Goal: Entertainment & Leisure: Consume media (video, audio)

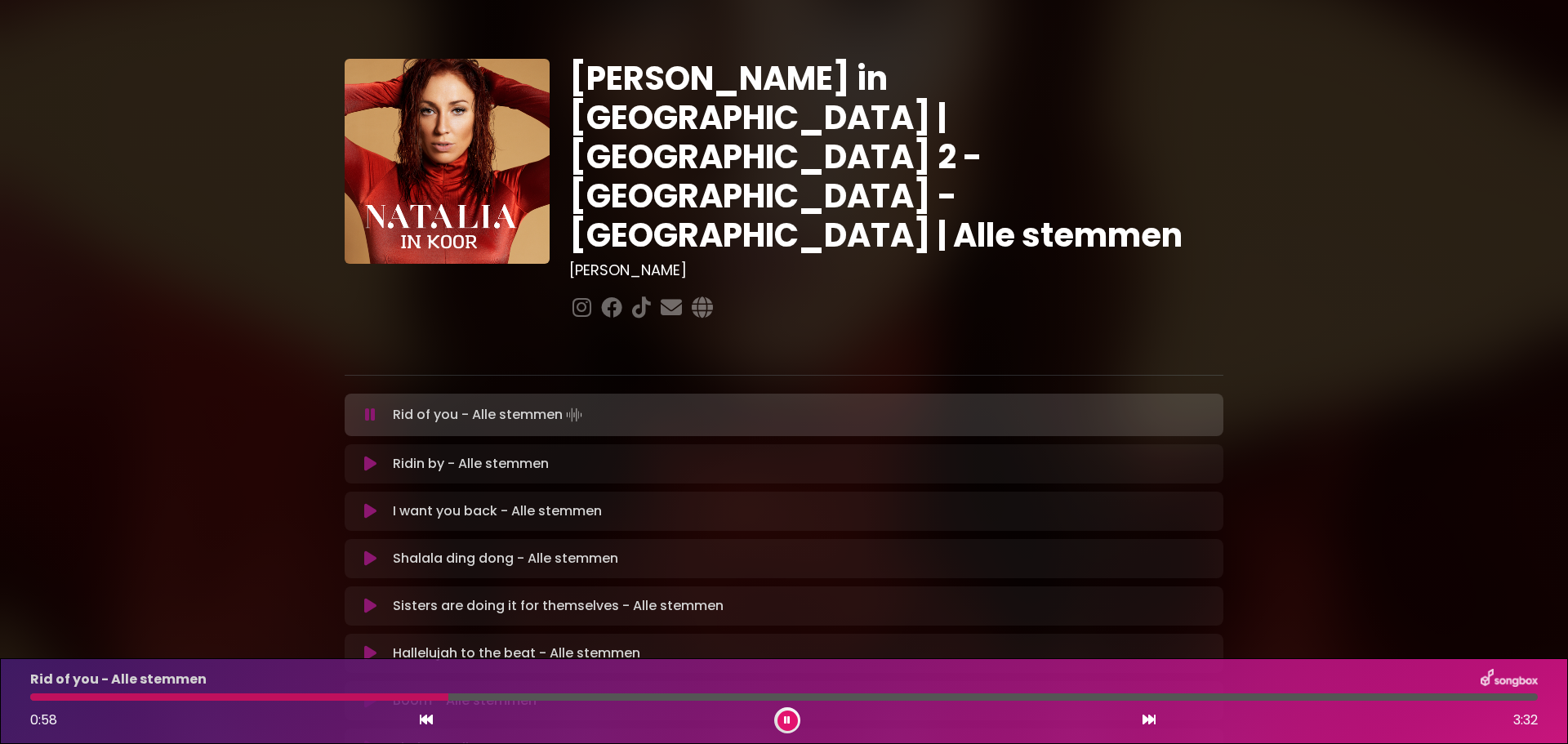
click at [785, 717] on icon at bounding box center [787, 721] width 10 height 12
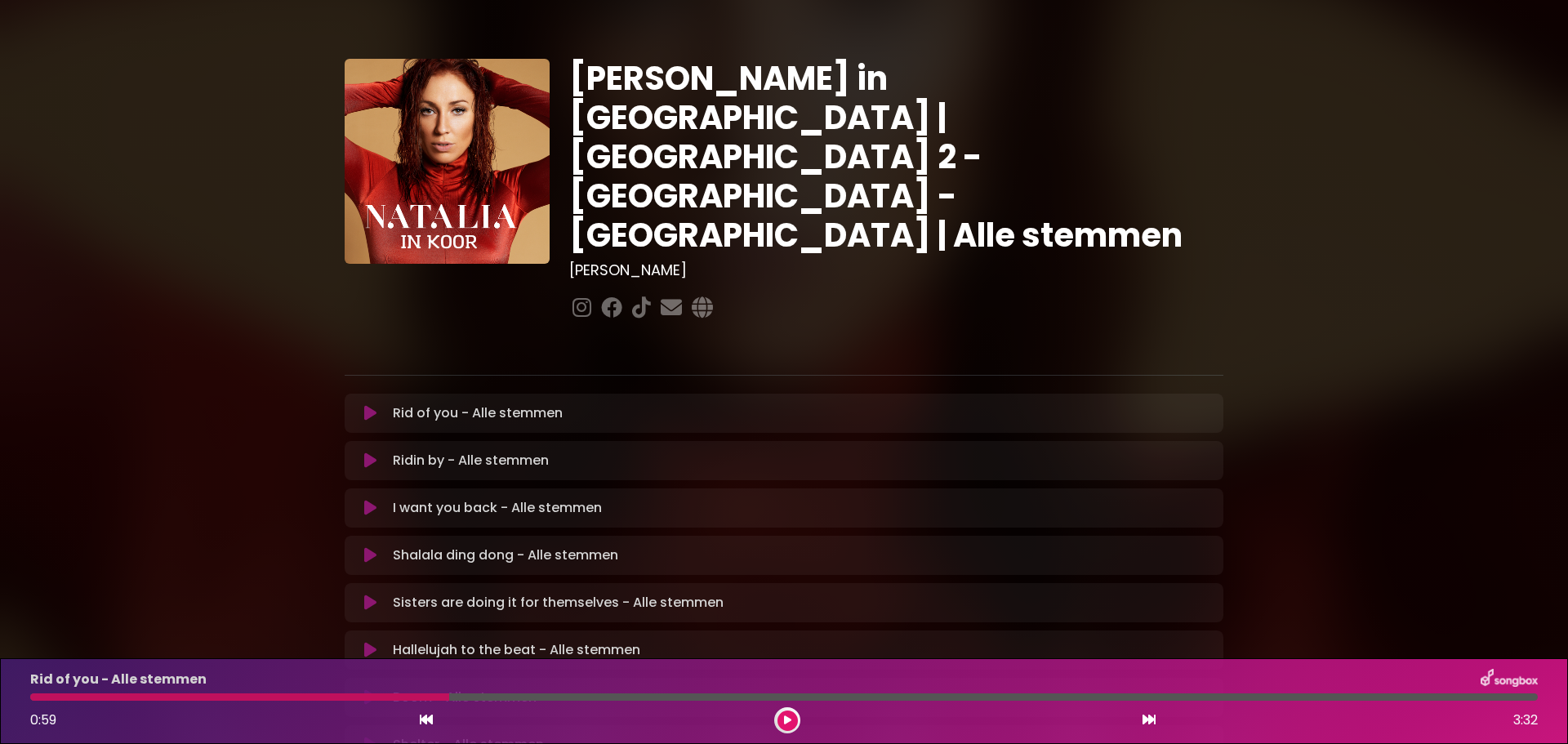
click at [785, 717] on icon at bounding box center [787, 721] width 13 height 13
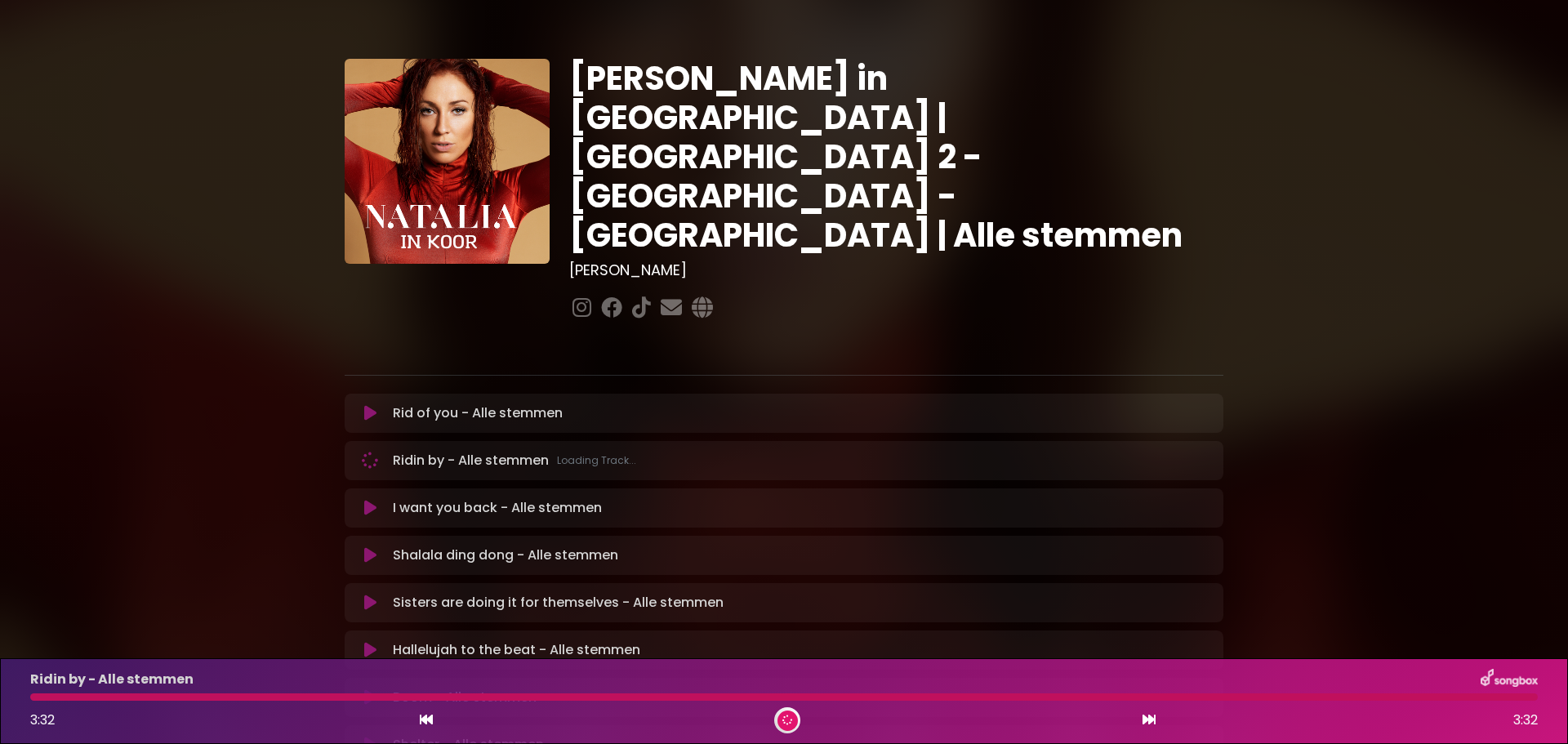
click at [500, 450] on p "Ridin by - Alle stemmen Loading Track..." at bounding box center [514, 460] width 243 height 19
click at [461, 499] on p "I want you back - Alle stemmen Loading Track..." at bounding box center [541, 508] width 296 height 19
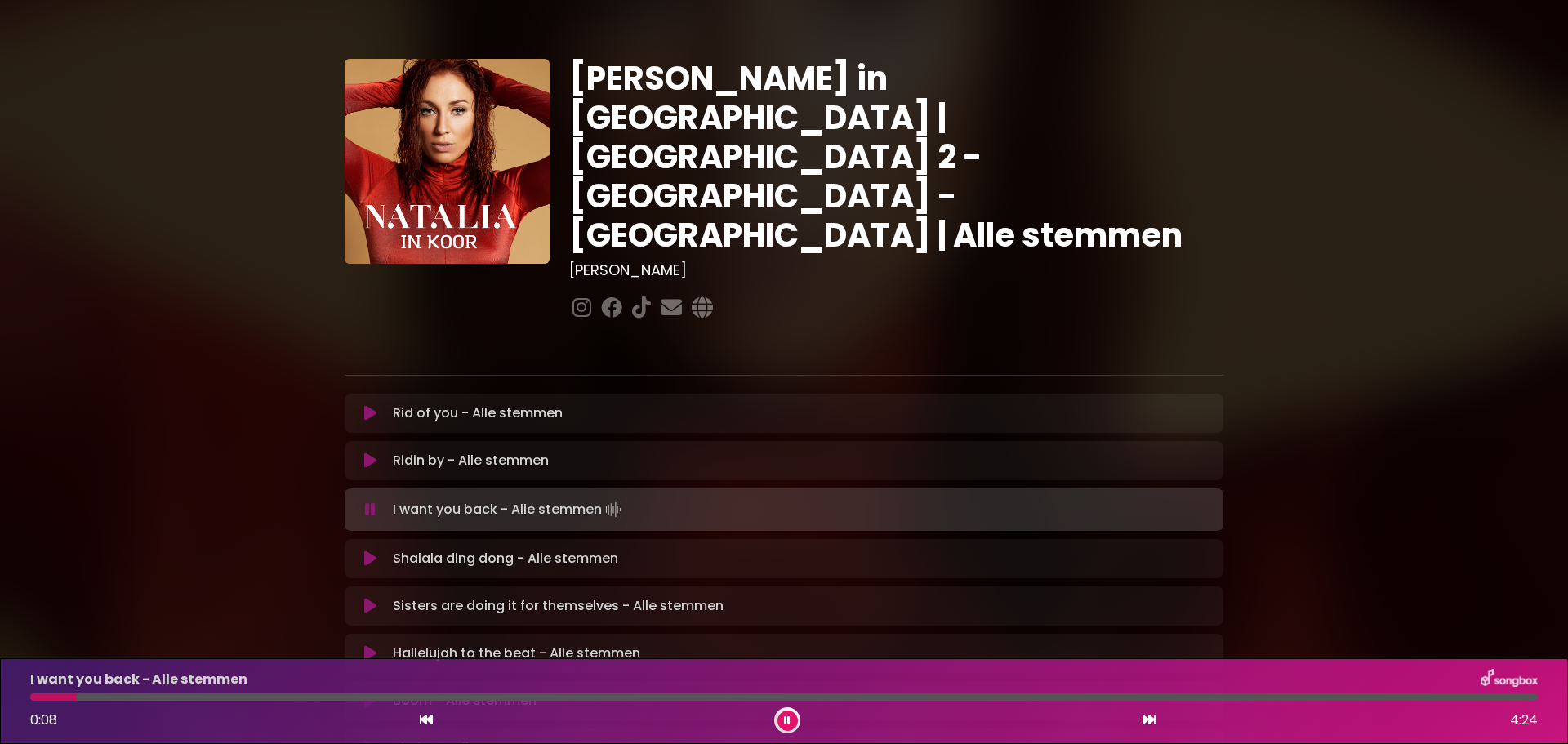
click at [202, 701] on div "I want you back - Alle stemmen 0:08 4:24" at bounding box center [783, 701] width 1527 height 64
click at [197, 694] on div at bounding box center [783, 698] width 1507 height 8
click at [260, 698] on div at bounding box center [783, 698] width 1507 height 8
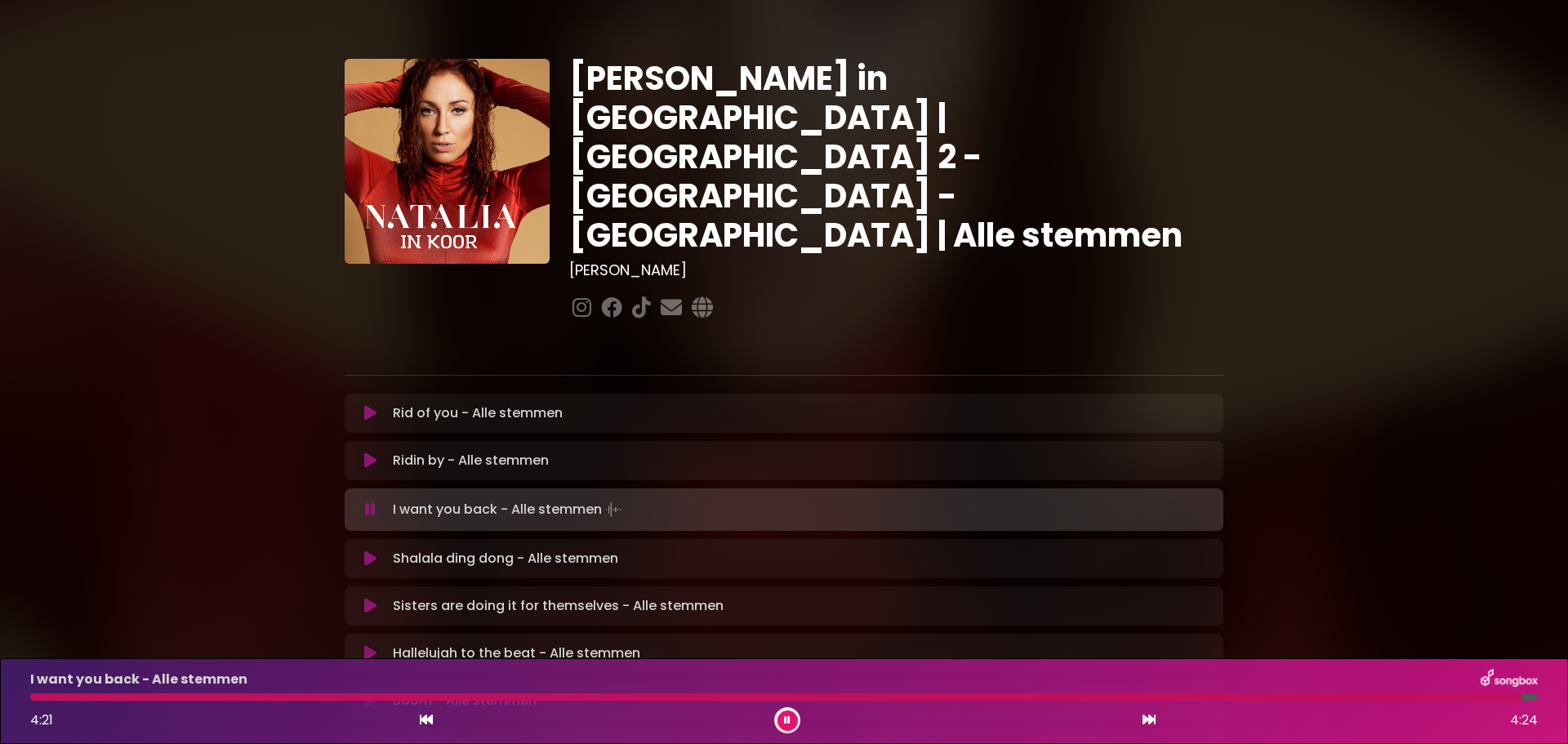
click at [367, 551] on icon at bounding box center [370, 558] width 13 height 16
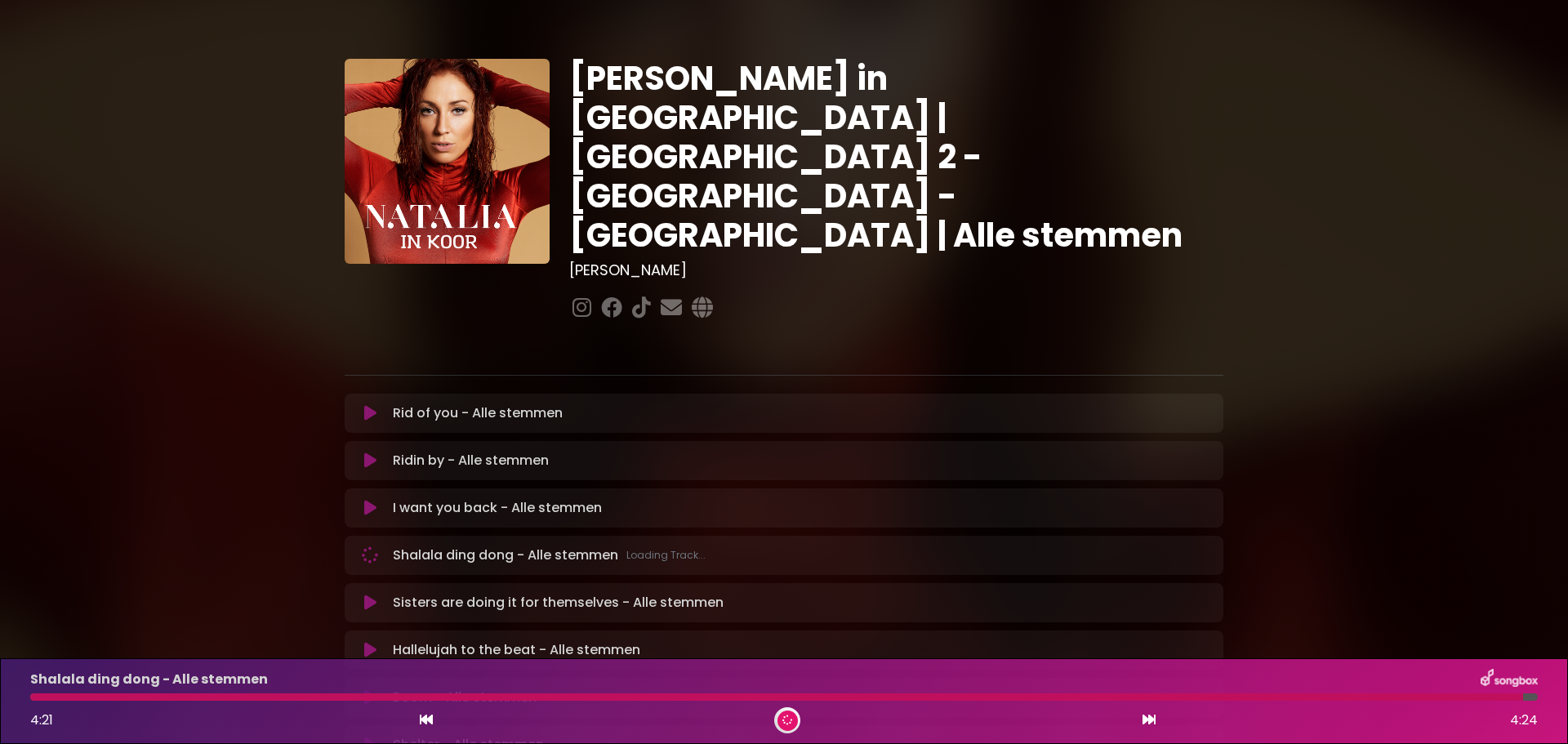
click at [34, 700] on div at bounding box center [775, 698] width 1492 height 8
click at [41, 698] on div at bounding box center [775, 698] width 1492 height 8
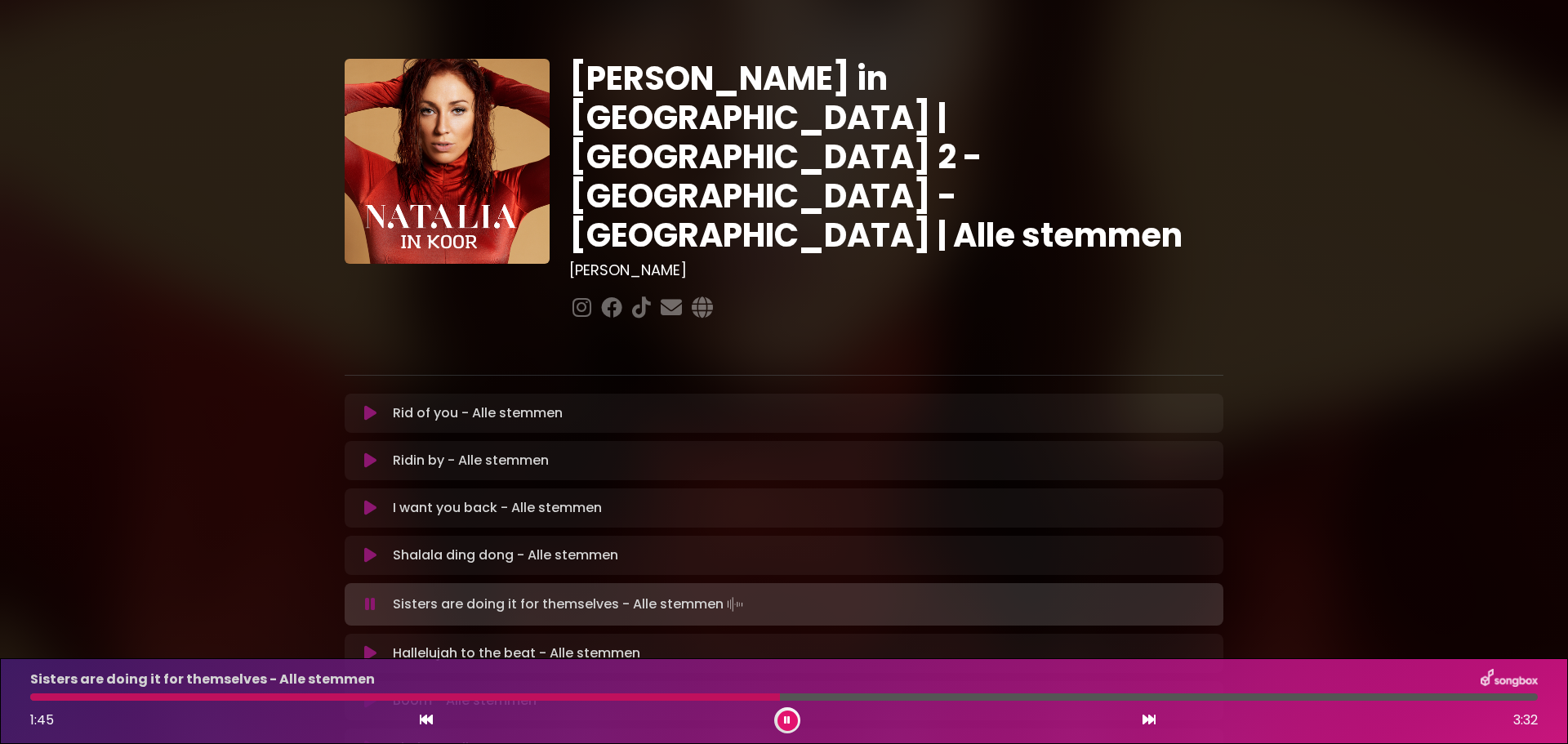
click at [730, 694] on div at bounding box center [404, 698] width 749 height 8
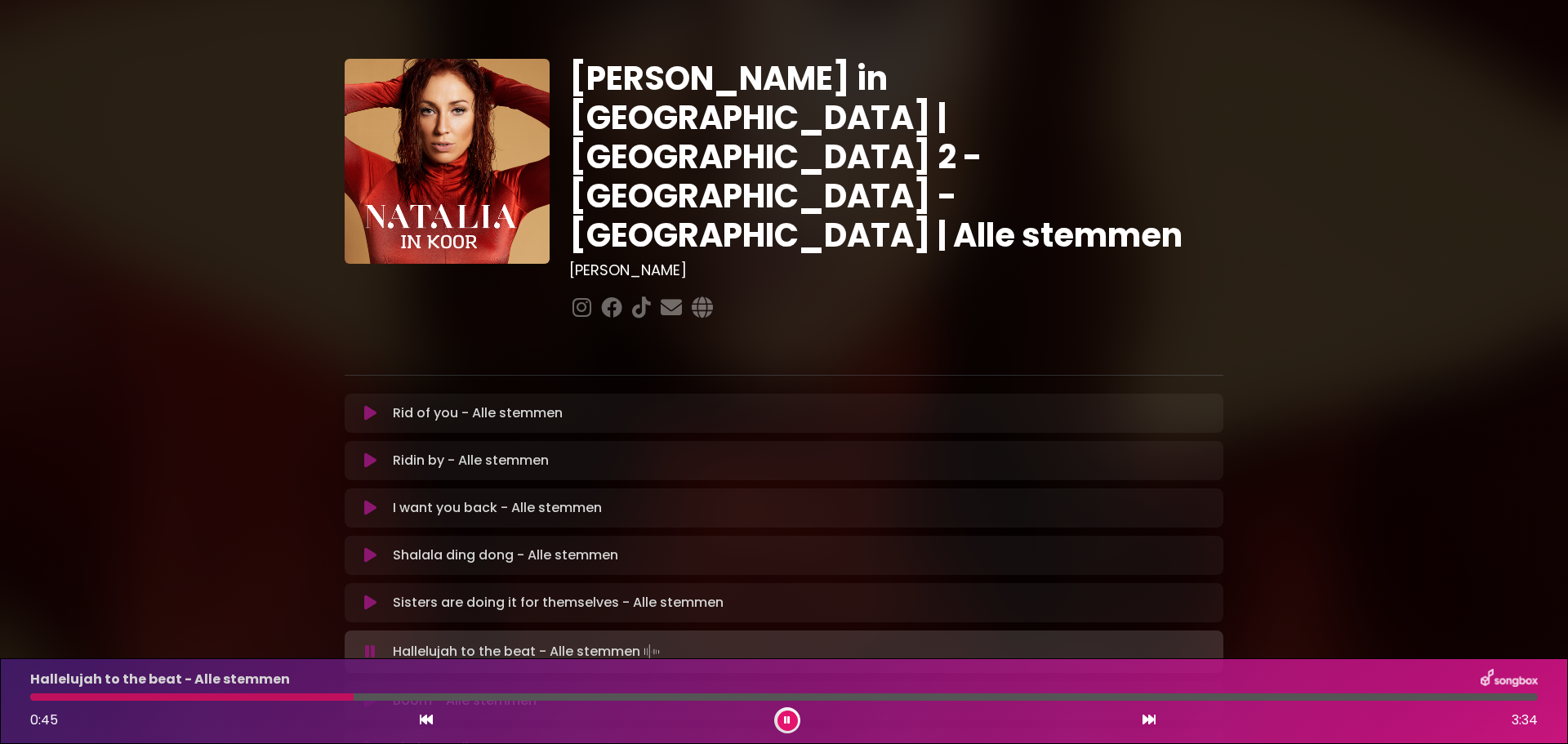
click at [321, 694] on div at bounding box center [191, 698] width 323 height 8
click at [515, 693] on div "Hallelujah to the beat - Alle stemmen 0:49 3:34" at bounding box center [783, 701] width 1527 height 64
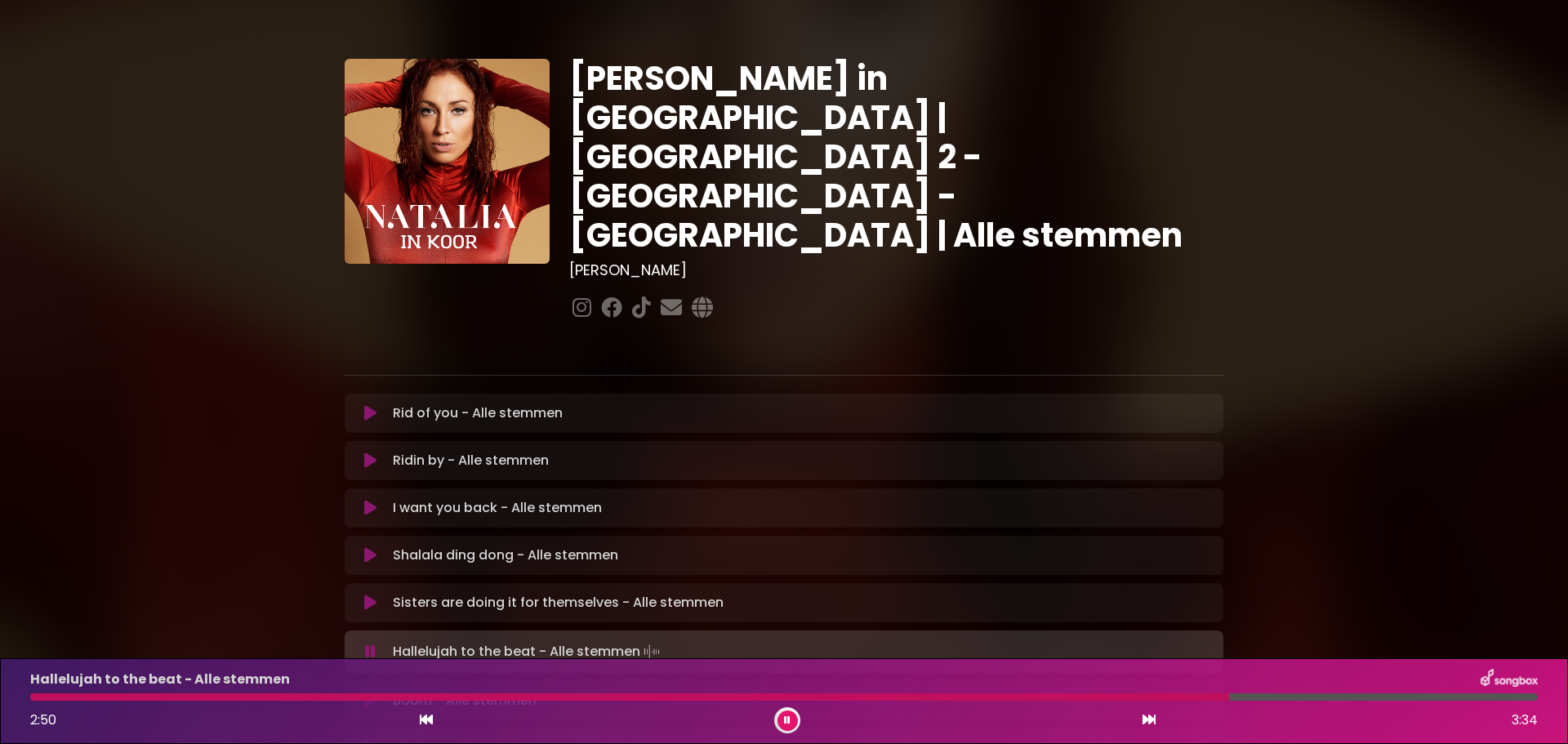
click at [796, 696] on div at bounding box center [629, 698] width 1199 height 8
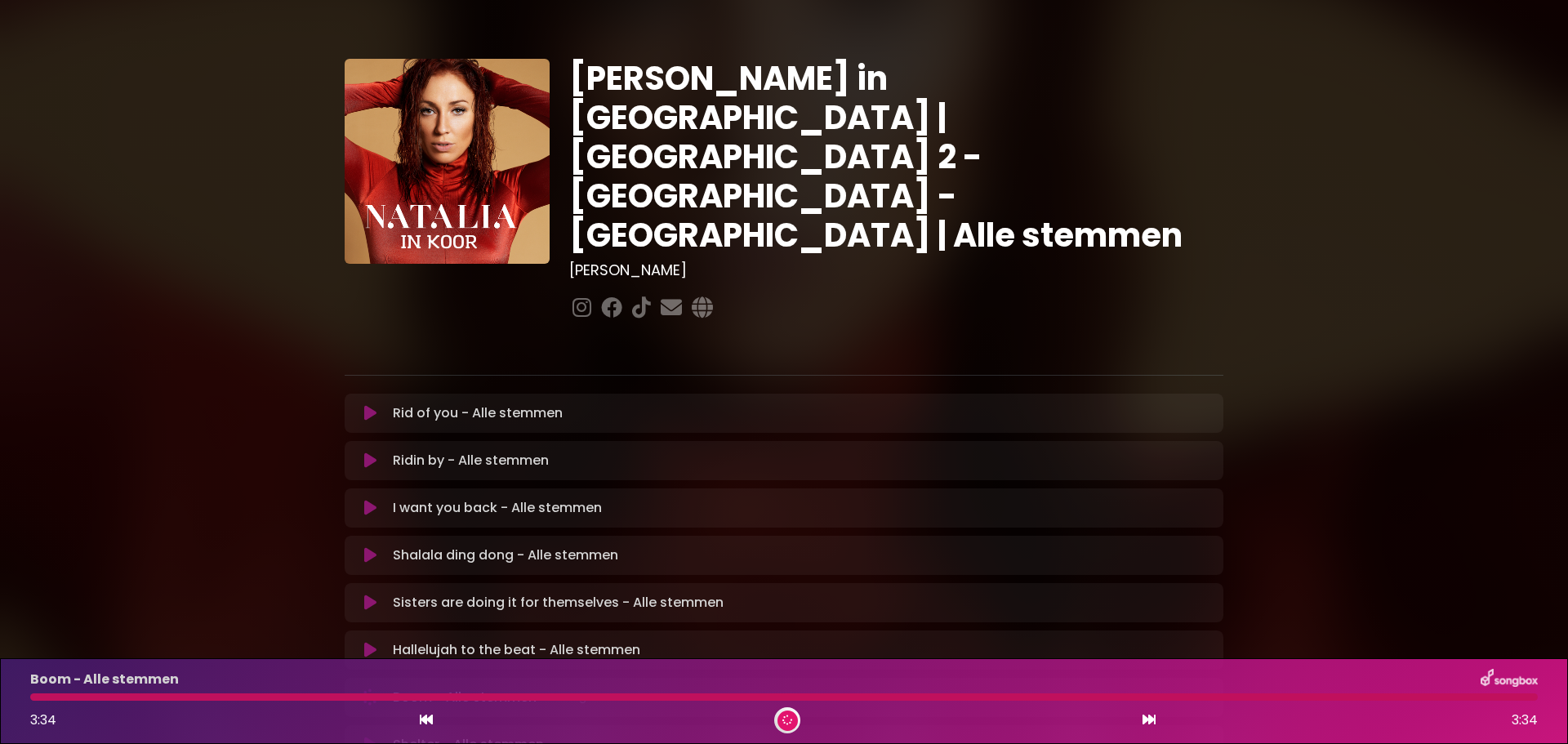
click at [1493, 387] on div "[PERSON_NAME] in [GEOGRAPHIC_DATA] | [GEOGRAPHIC_DATA] 2 - [GEOGRAPHIC_DATA] - …" at bounding box center [784, 500] width 1568 height 962
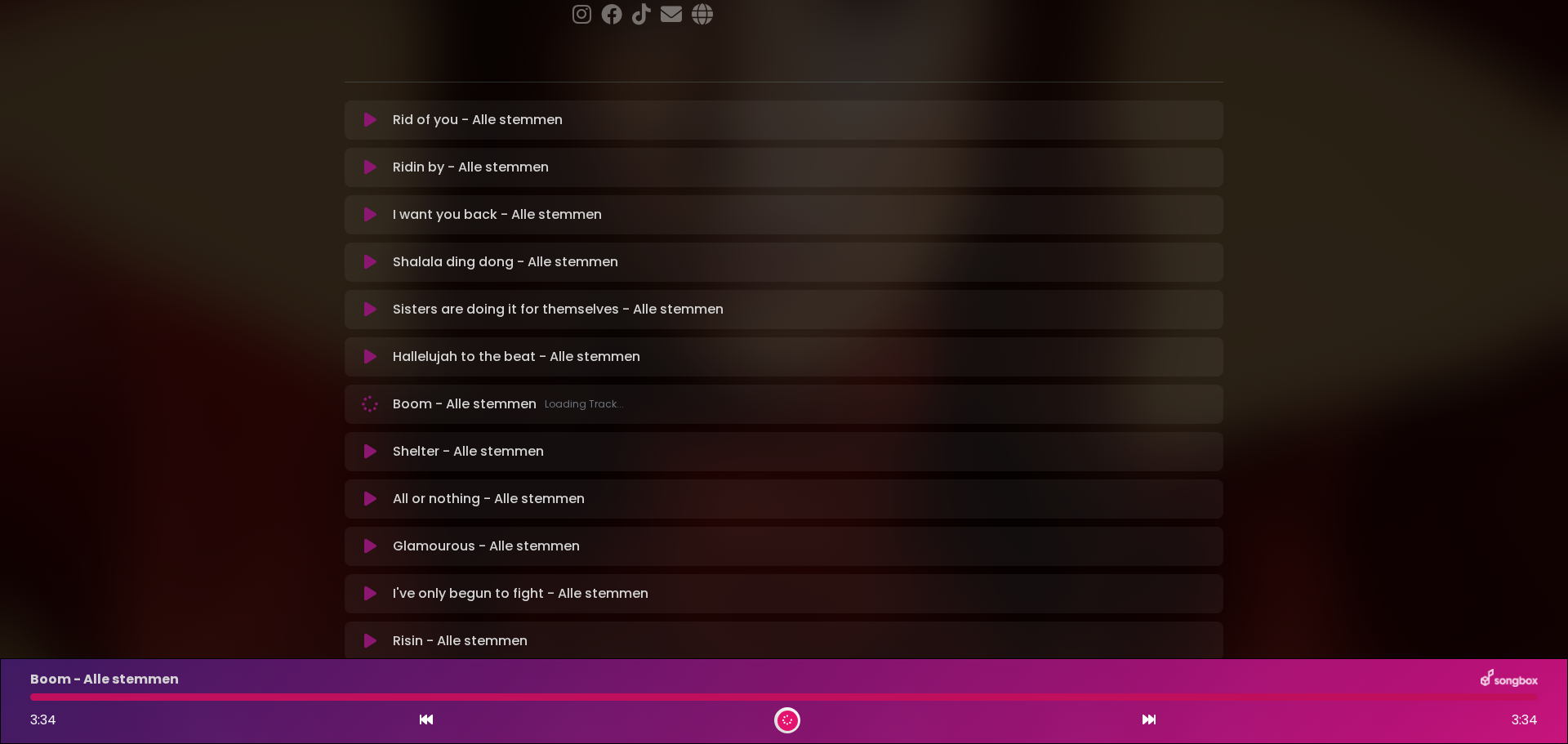
scroll to position [295, 0]
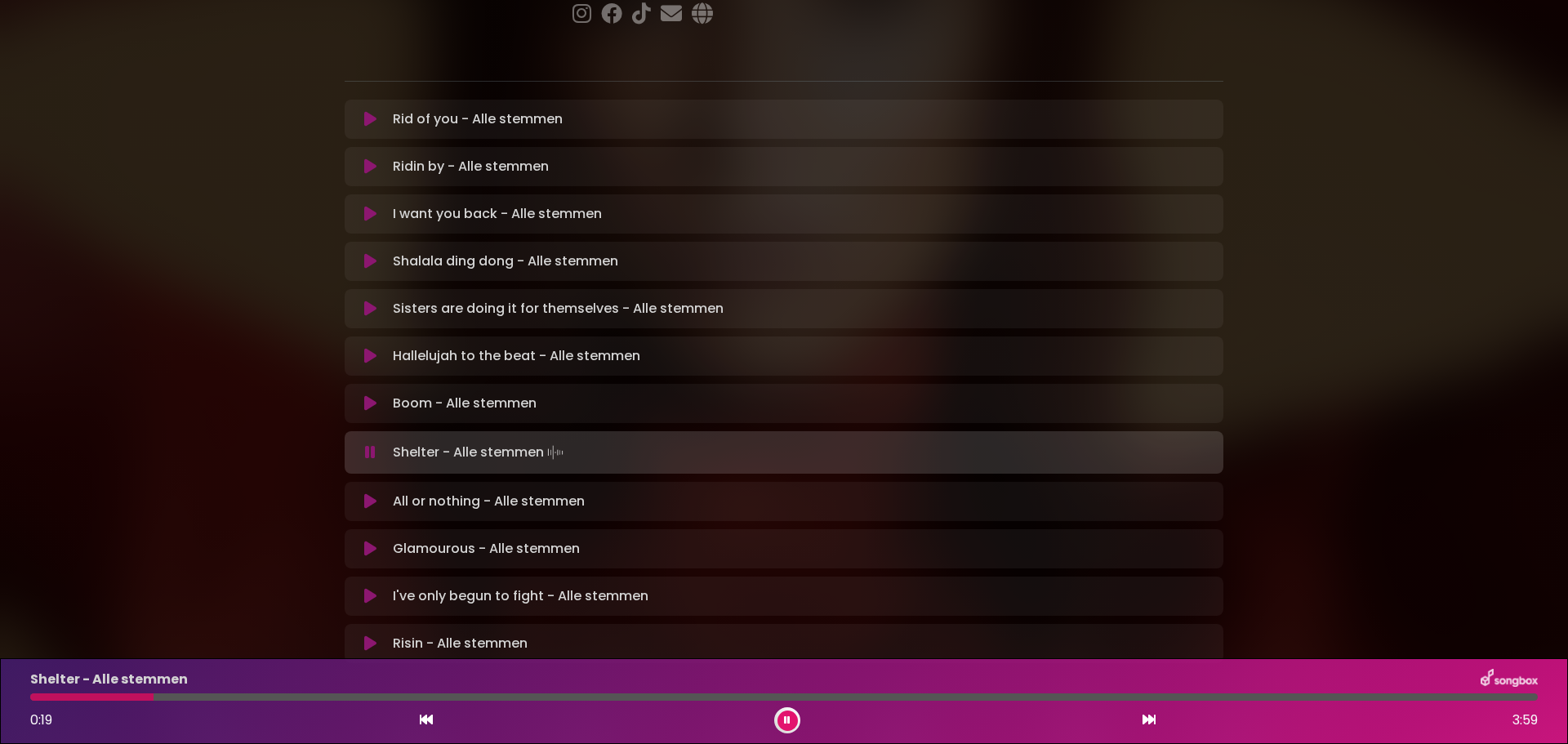
click at [252, 699] on div at bounding box center [783, 698] width 1507 height 8
click at [205, 698] on div at bounding box center [149, 698] width 240 height 8
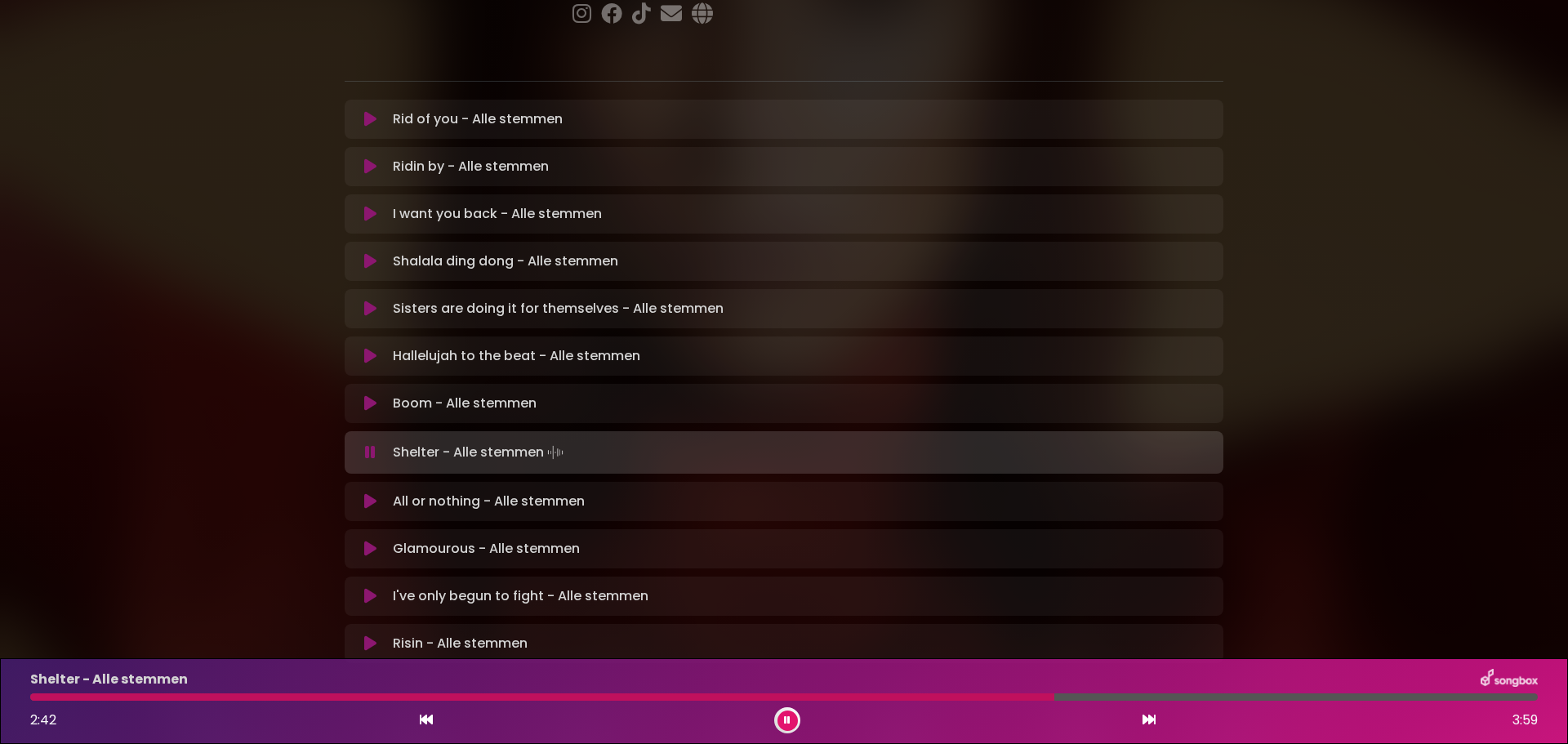
click at [1089, 697] on div at bounding box center [783, 698] width 1507 height 8
click at [1169, 699] on div at bounding box center [783, 698] width 1507 height 8
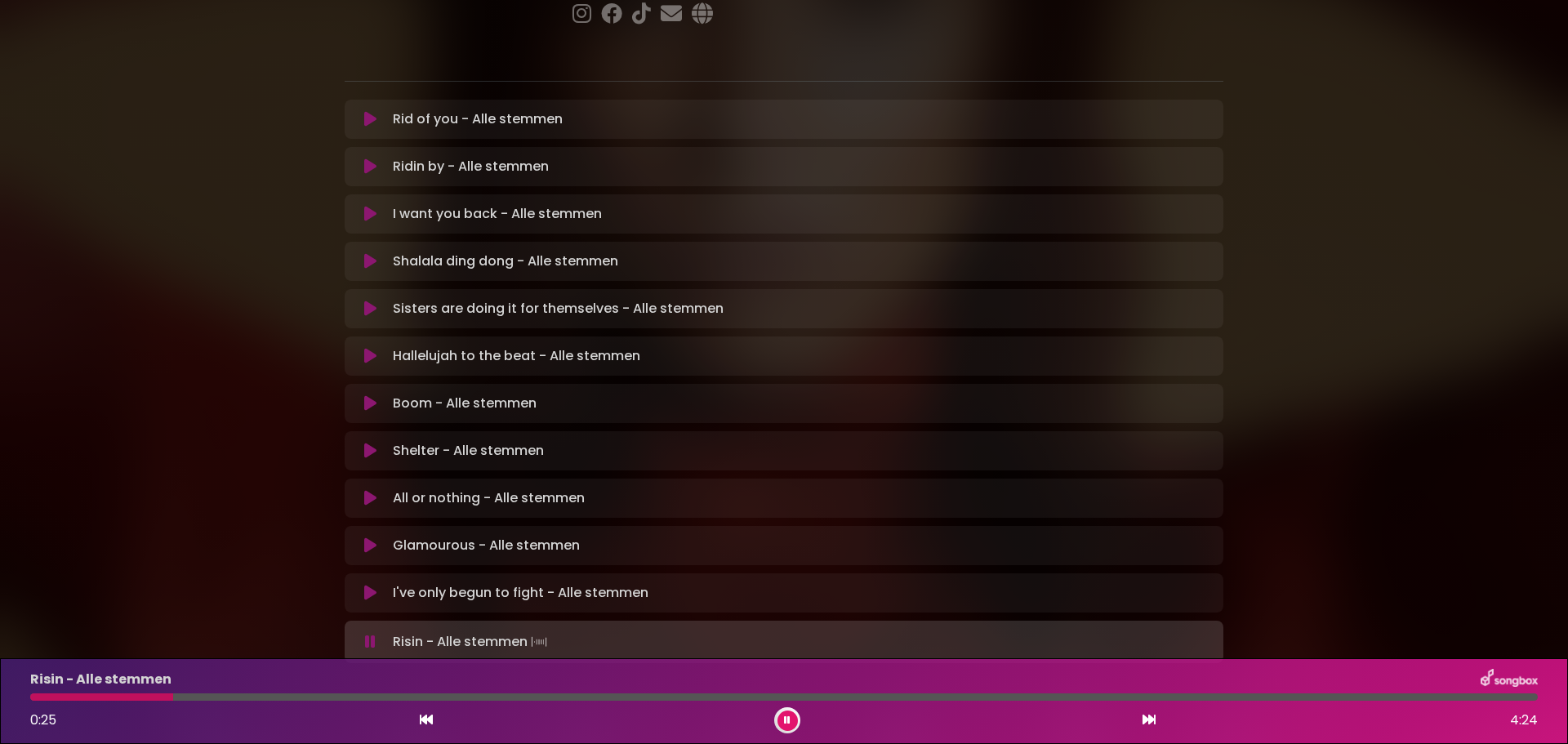
click at [45, 696] on div at bounding box center [101, 698] width 143 height 8
